Goal: Task Accomplishment & Management: Use online tool/utility

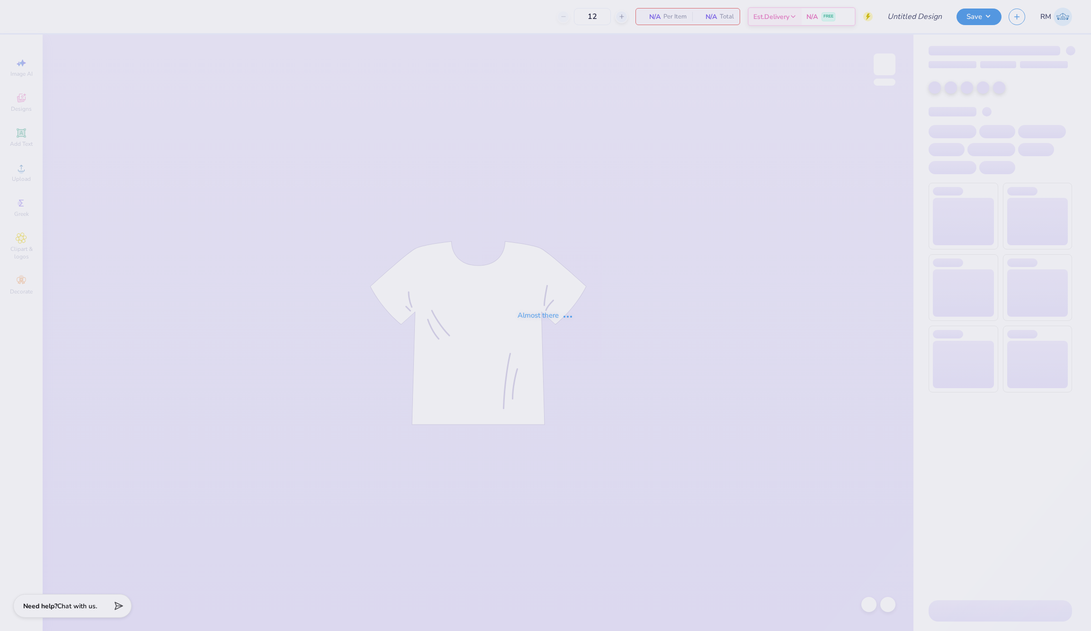
type input "APHI - Alpha Feast"
type input "255"
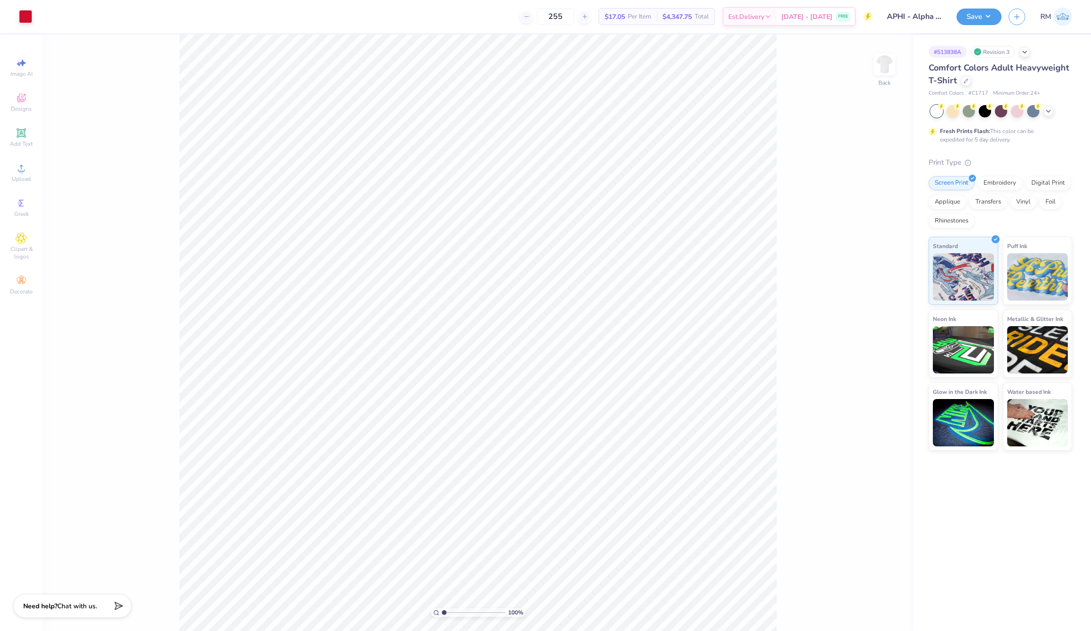
click at [967, 86] on div "Comfort Colors Adult Heavyweight T-Shirt" at bounding box center [1001, 75] width 144 height 26
click at [967, 82] on div at bounding box center [966, 80] width 10 height 10
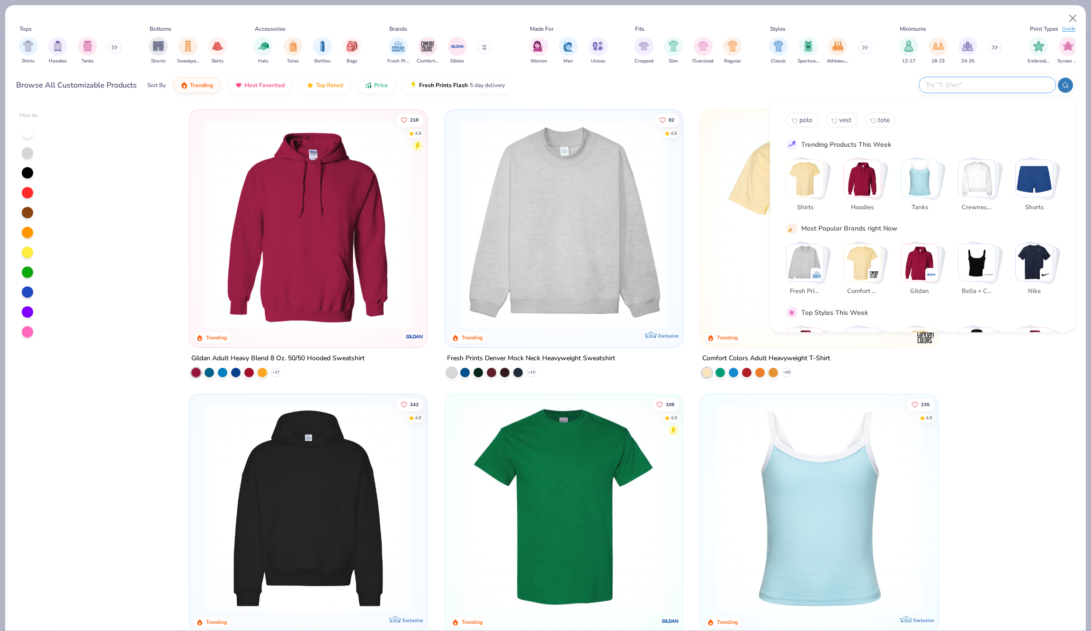
click at [1023, 90] on input "text" at bounding box center [987, 85] width 124 height 11
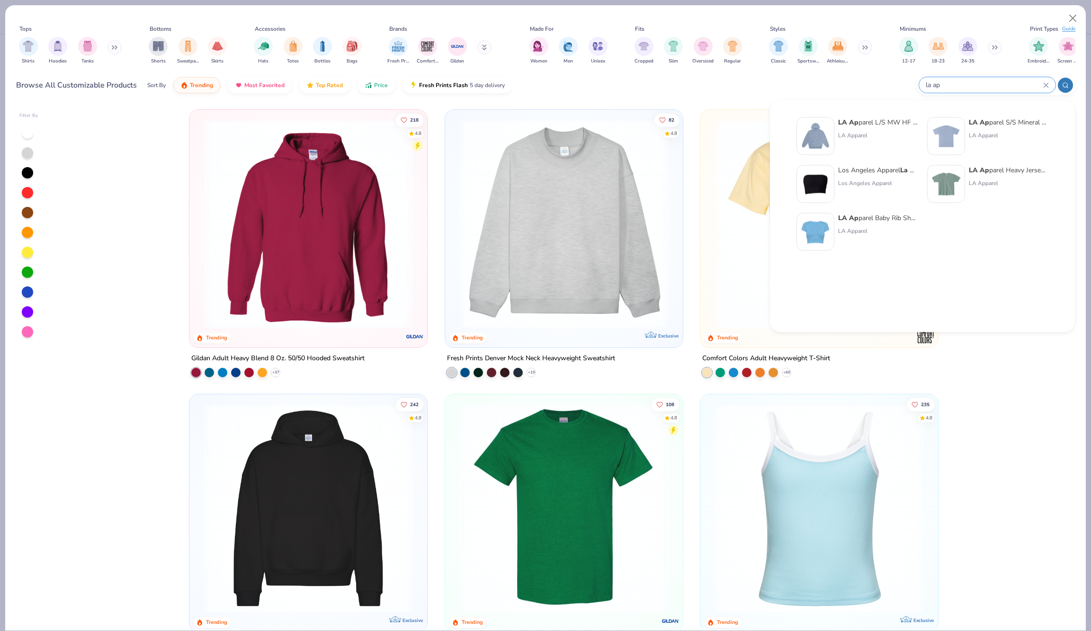
type input "la ap"
click at [802, 226] on img at bounding box center [815, 231] width 29 height 29
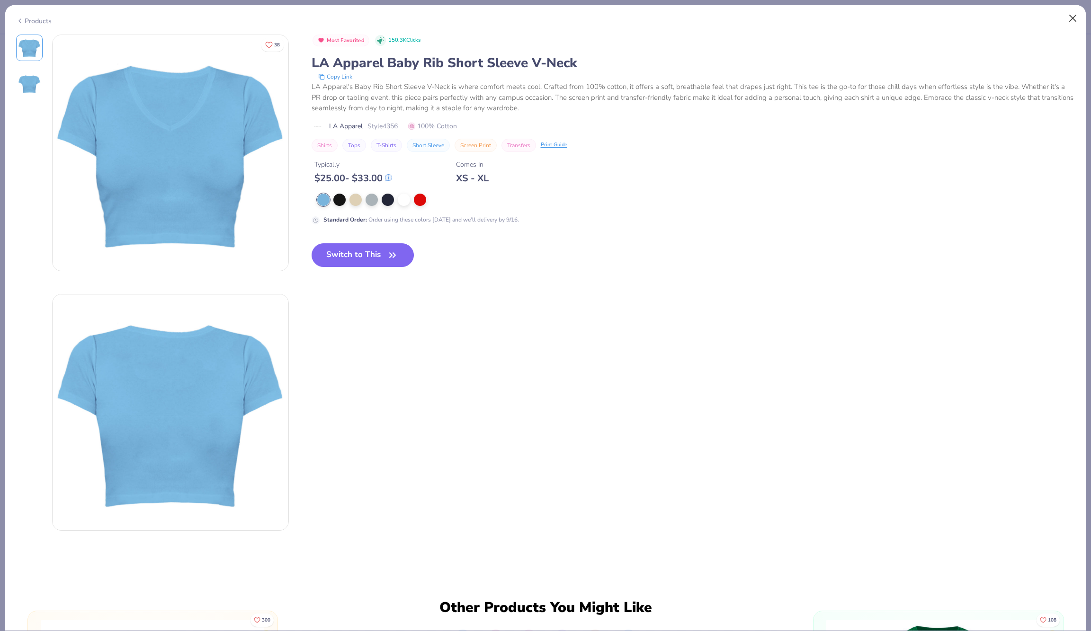
click at [1070, 18] on button "Close" at bounding box center [1073, 18] width 18 height 18
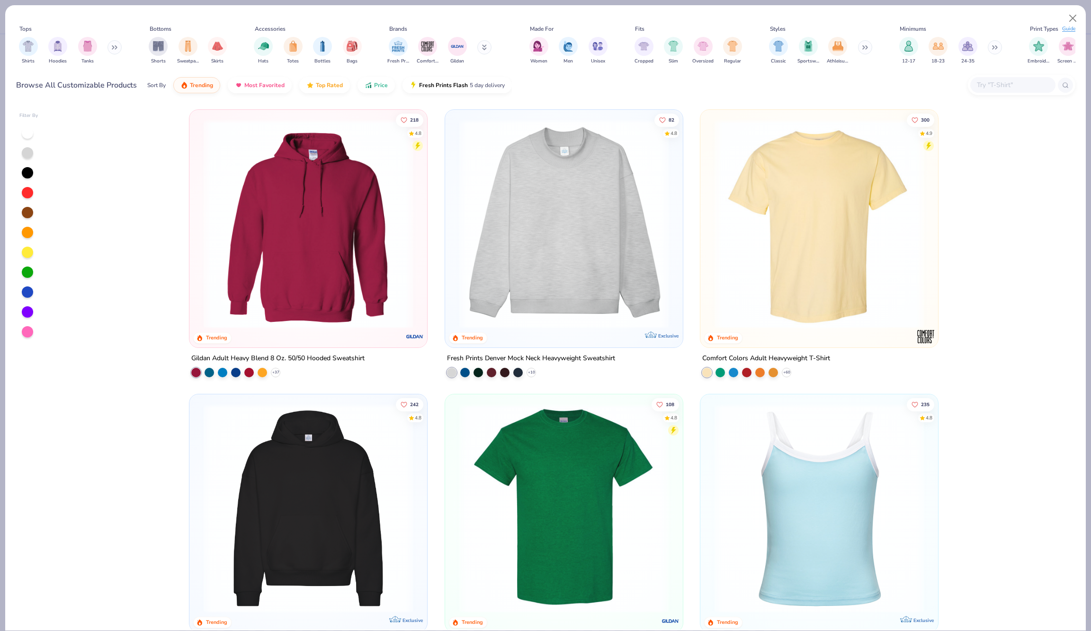
click at [1025, 88] on input "text" at bounding box center [1012, 85] width 73 height 11
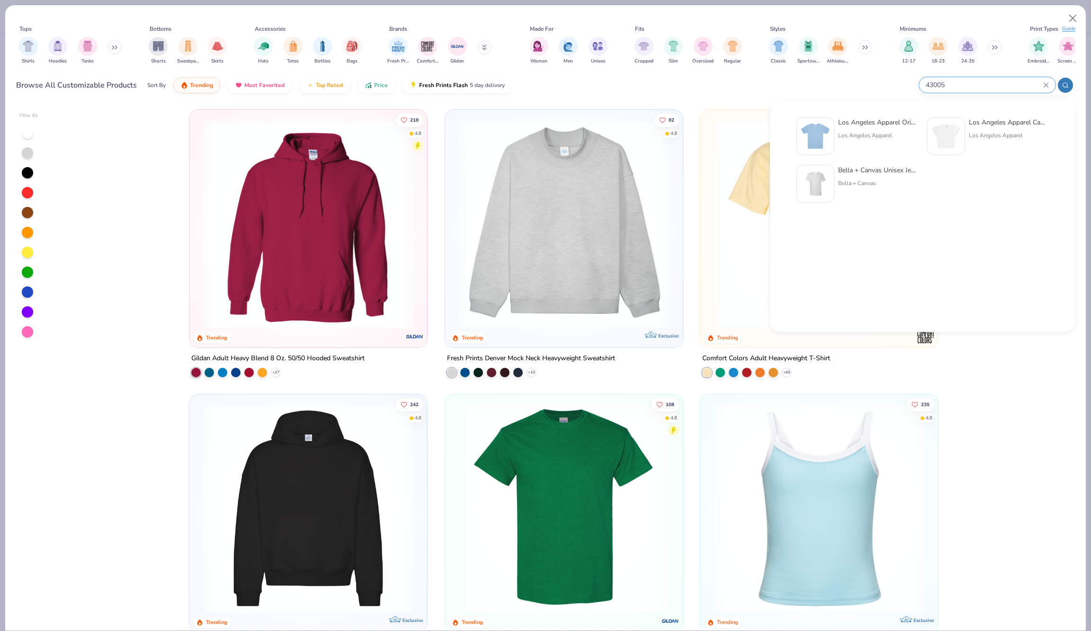
type input "43005"
click at [866, 135] on div "Los Angeles Apparel" at bounding box center [878, 135] width 80 height 9
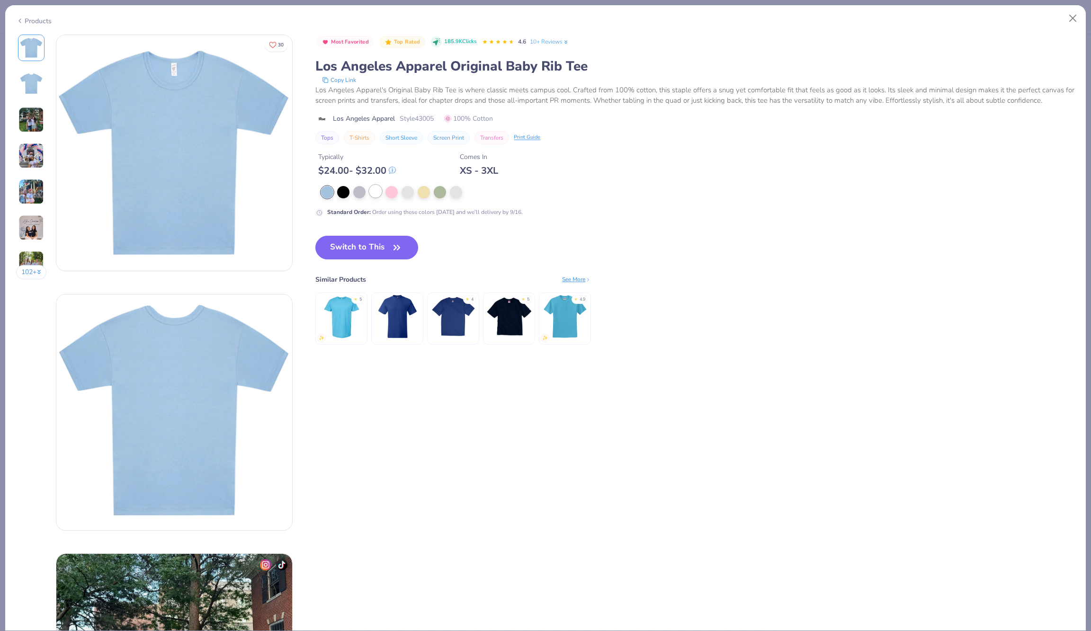
click at [377, 188] on div at bounding box center [375, 191] width 12 height 12
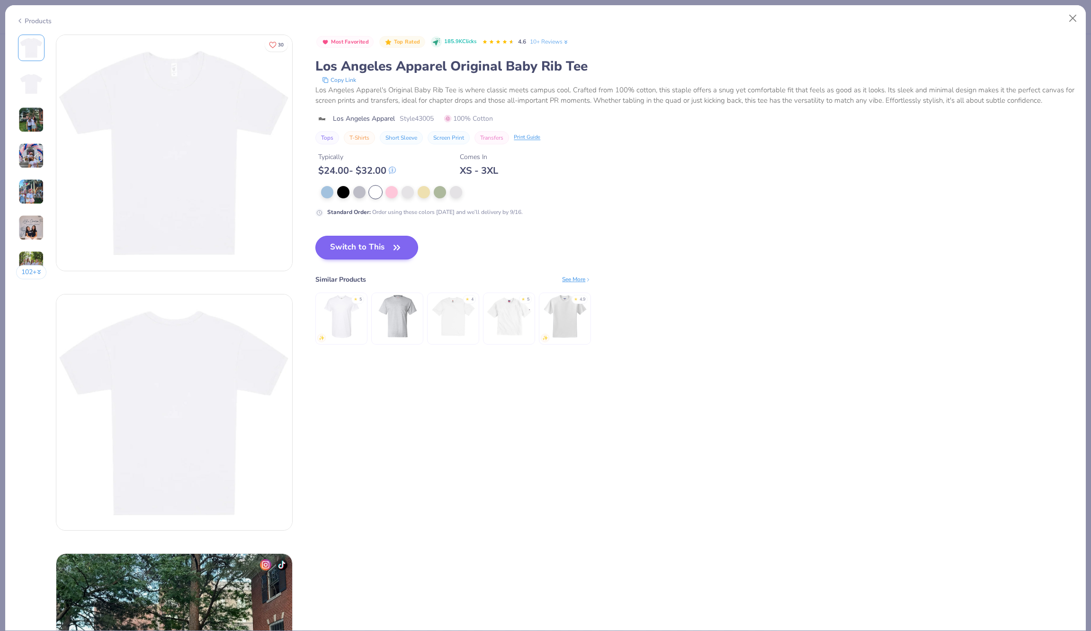
click at [377, 239] on button "Switch to This" at bounding box center [366, 248] width 103 height 24
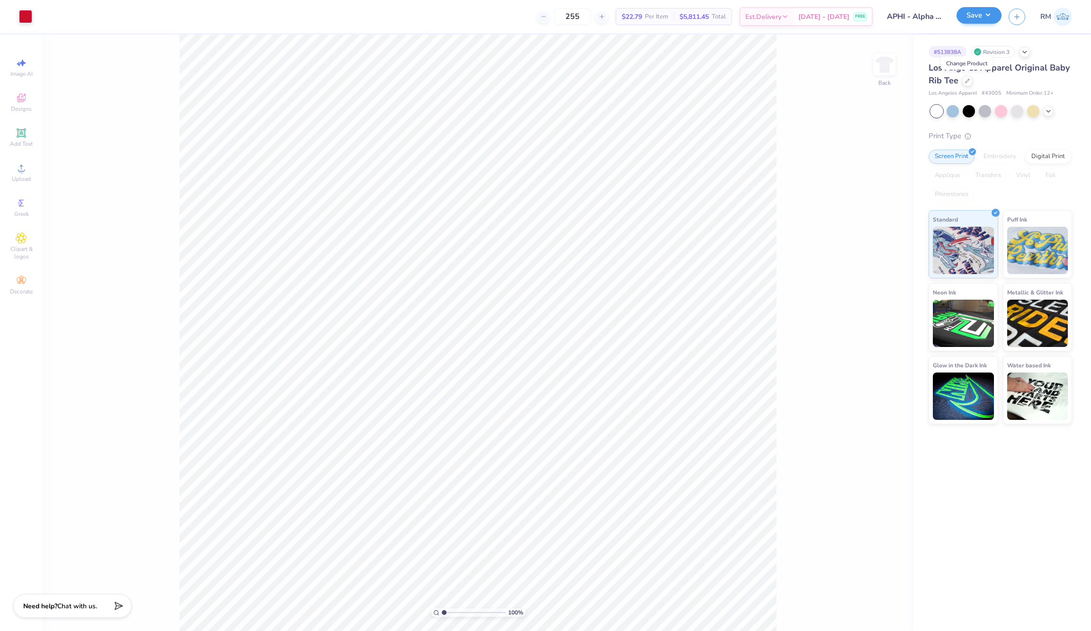
click at [985, 14] on button "Save" at bounding box center [979, 15] width 45 height 17
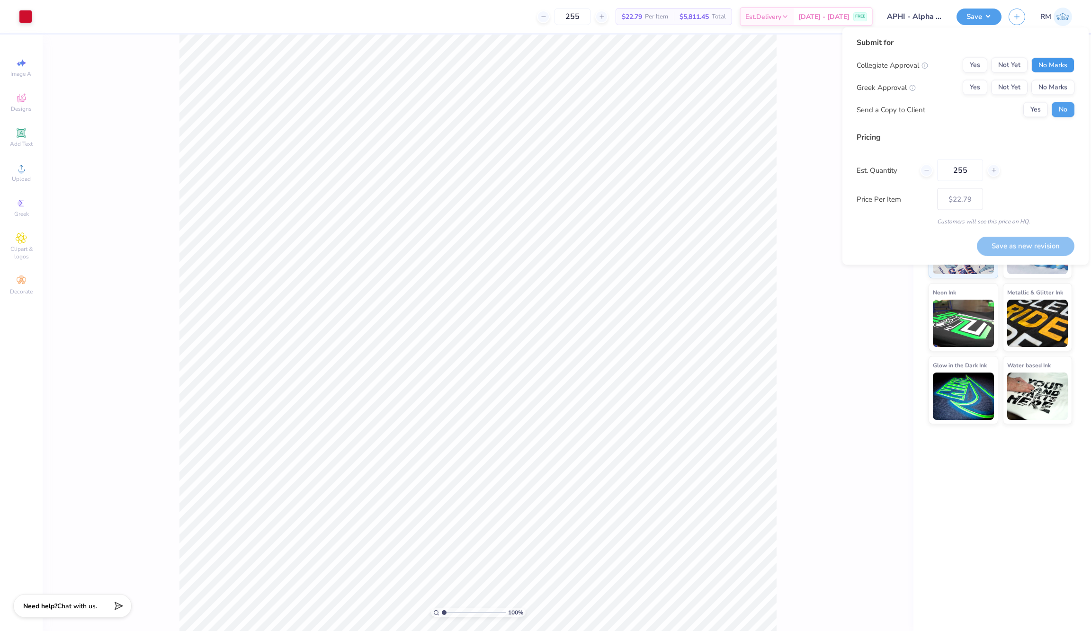
click at [1052, 62] on button "No Marks" at bounding box center [1053, 65] width 43 height 15
click at [1014, 81] on button "Not Yet" at bounding box center [1009, 87] width 36 height 15
click at [992, 243] on button "Save as new revision" at bounding box center [1026, 245] width 98 height 19
type input "$22.79"
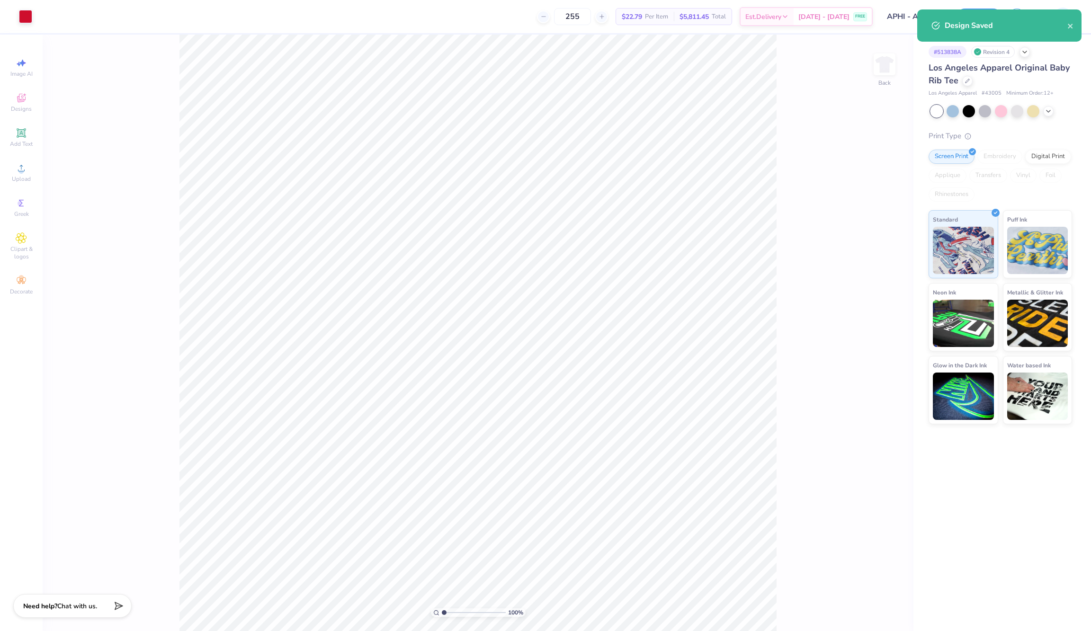
click at [884, 117] on div "100 % Back" at bounding box center [478, 333] width 871 height 597
click at [989, 13] on button "Save" at bounding box center [979, 15] width 45 height 17
